Goal: Task Accomplishment & Management: Manage account settings

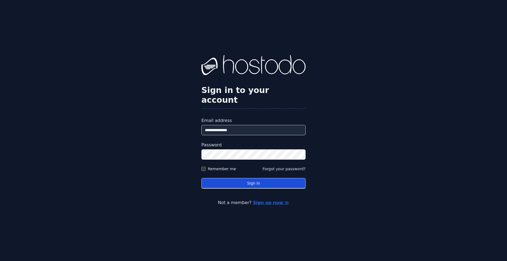
click at [207, 180] on button "Sign in" at bounding box center [253, 183] width 104 height 11
drag, startPoint x: 207, startPoint y: 180, endPoint x: 227, endPoint y: 172, distance: 21.1
click at [208, 179] on button "Sign in" at bounding box center [253, 183] width 104 height 11
click at [255, 181] on button "Sign in" at bounding box center [253, 183] width 104 height 11
click at [253, 179] on button "Sign in" at bounding box center [253, 183] width 104 height 11
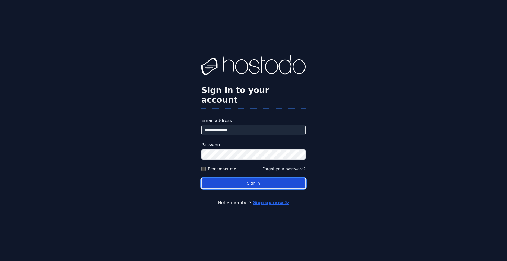
click at [253, 179] on button "Sign in" at bounding box center [253, 183] width 104 height 11
click at [253, 180] on button "Sign in" at bounding box center [253, 183] width 104 height 11
click at [252, 180] on button "Sign in" at bounding box center [253, 183] width 104 height 11
click at [244, 180] on button "Sign in" at bounding box center [253, 183] width 104 height 11
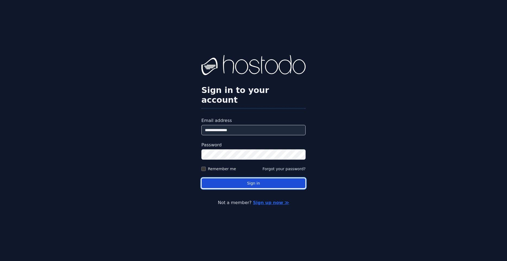
click at [276, 179] on button "Sign in" at bounding box center [253, 183] width 104 height 11
click at [254, 178] on button "Sign in" at bounding box center [253, 183] width 104 height 11
click at [256, 178] on button "Sign in" at bounding box center [253, 183] width 104 height 11
click at [263, 182] on button "Sign in" at bounding box center [253, 183] width 104 height 11
click at [256, 182] on button "Sign in" at bounding box center [253, 183] width 104 height 11
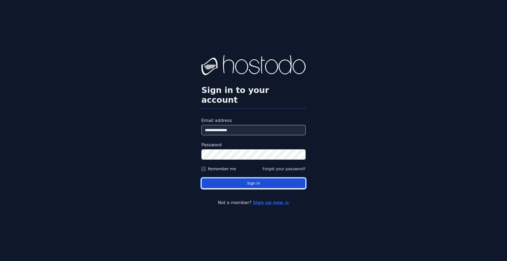
click at [246, 178] on button "Sign in" at bounding box center [253, 183] width 104 height 11
click at [245, 178] on button "Sign in" at bounding box center [253, 183] width 104 height 11
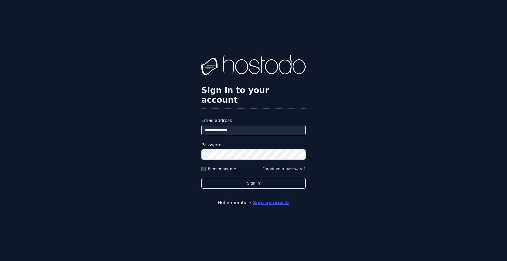
click at [201, 178] on button "Sign in" at bounding box center [253, 183] width 104 height 11
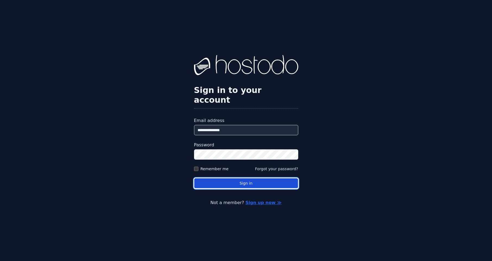
click at [258, 178] on button "Sign in" at bounding box center [246, 183] width 104 height 11
